Goal: Find specific page/section: Find specific page/section

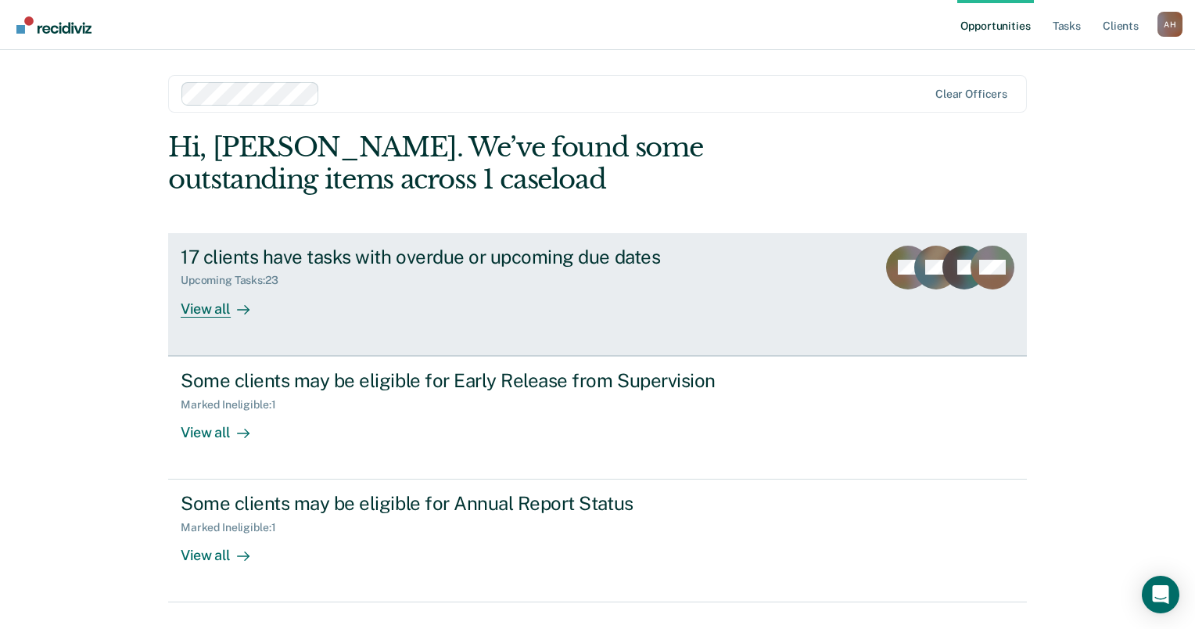
click at [215, 313] on div "View all" at bounding box center [225, 302] width 88 height 30
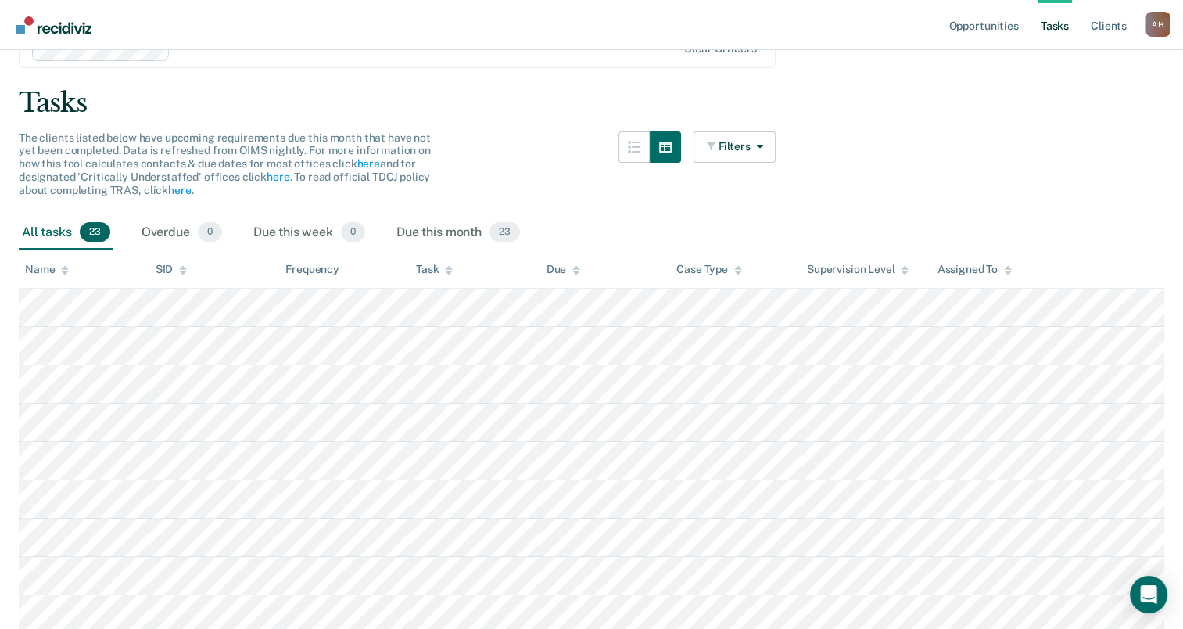
scroll to position [78, 0]
click at [439, 267] on div "Task" at bounding box center [434, 268] width 37 height 13
